Goal: Transaction & Acquisition: Purchase product/service

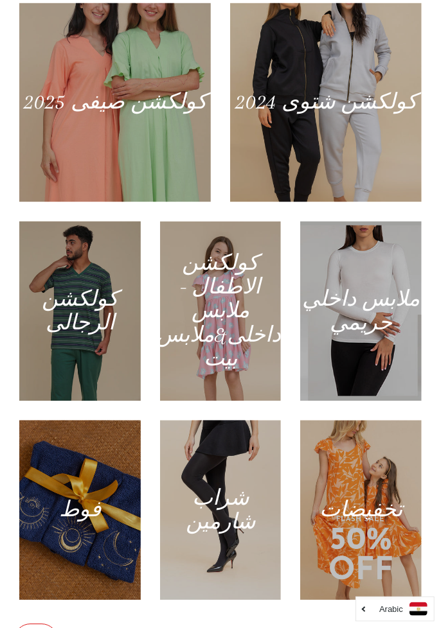
click at [171, 185] on div at bounding box center [114, 102] width 191 height 199
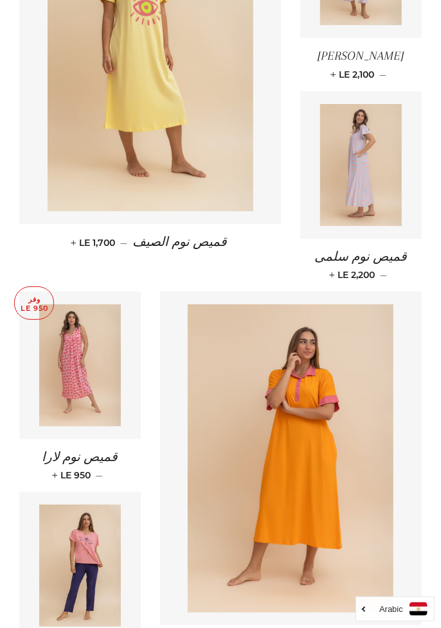
scroll to position [1648, 0]
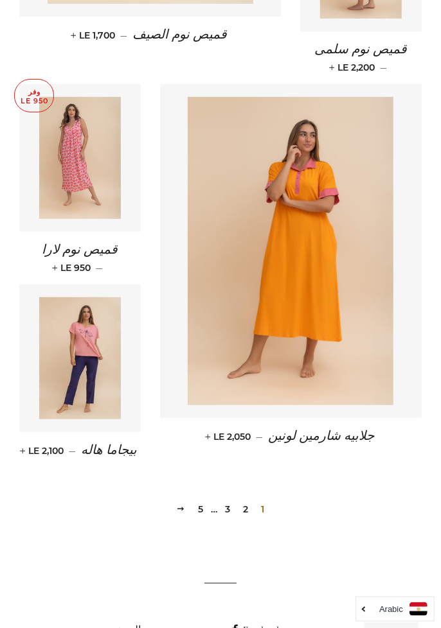
click at [251, 500] on link "2" at bounding box center [245, 509] width 15 height 19
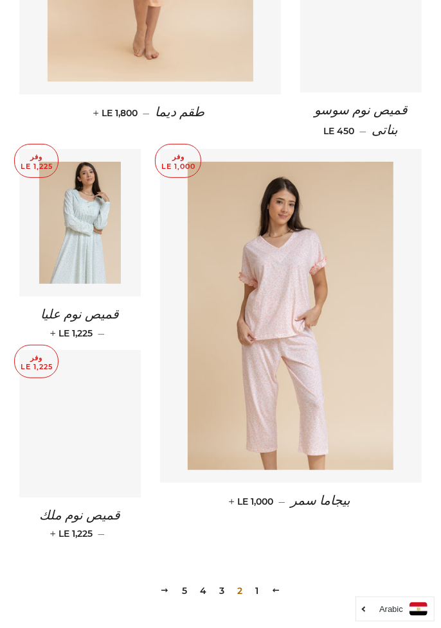
scroll to position [1648, 0]
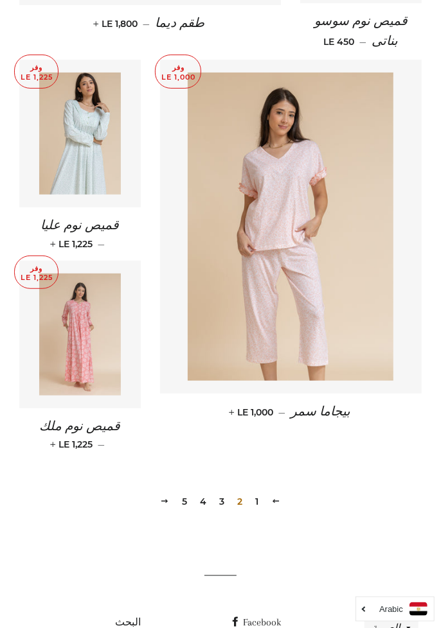
click at [96, 341] on img at bounding box center [80, 335] width 82 height 122
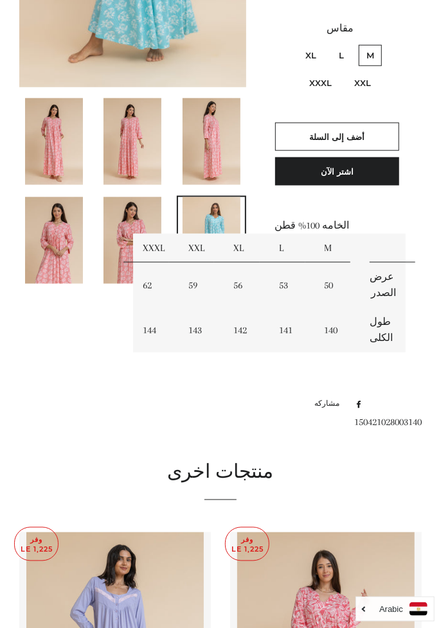
scroll to position [370, 0]
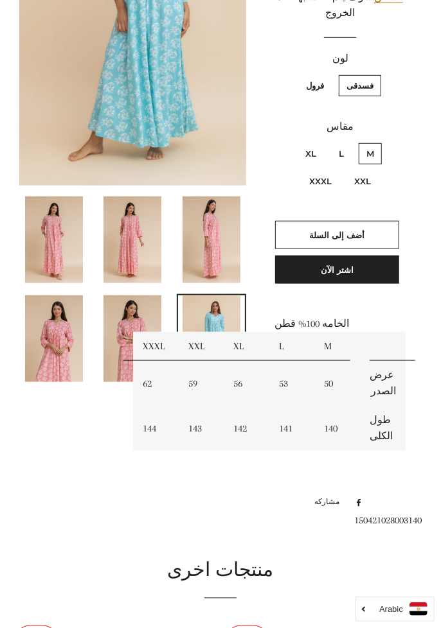
click at [213, 244] on img at bounding box center [211, 240] width 58 height 87
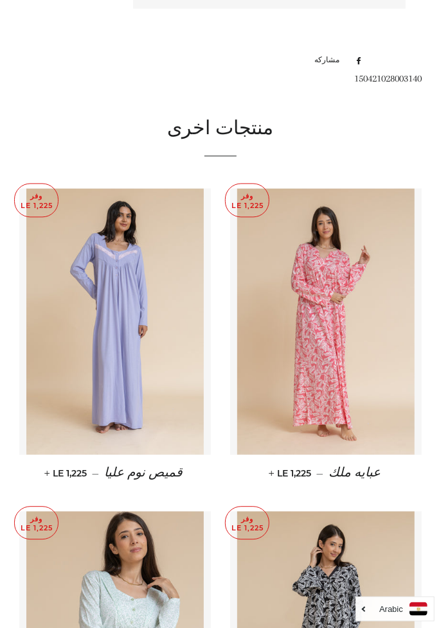
scroll to position [711, 0]
